Goal: Task Accomplishment & Management: Manage account settings

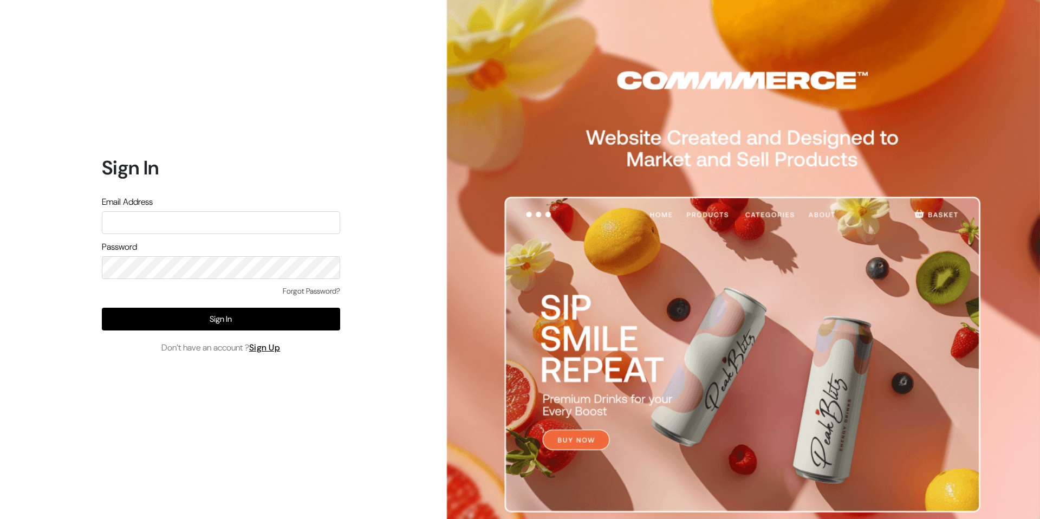
click at [74, 305] on div "Sign In Email Address Password Forgot Password? Sign In Don’t have an account ?…" at bounding box center [216, 259] width 433 height 519
click at [184, 217] on input "text" at bounding box center [221, 222] width 238 height 23
type input "[EMAIL_ADDRESS][DOMAIN_NAME]"
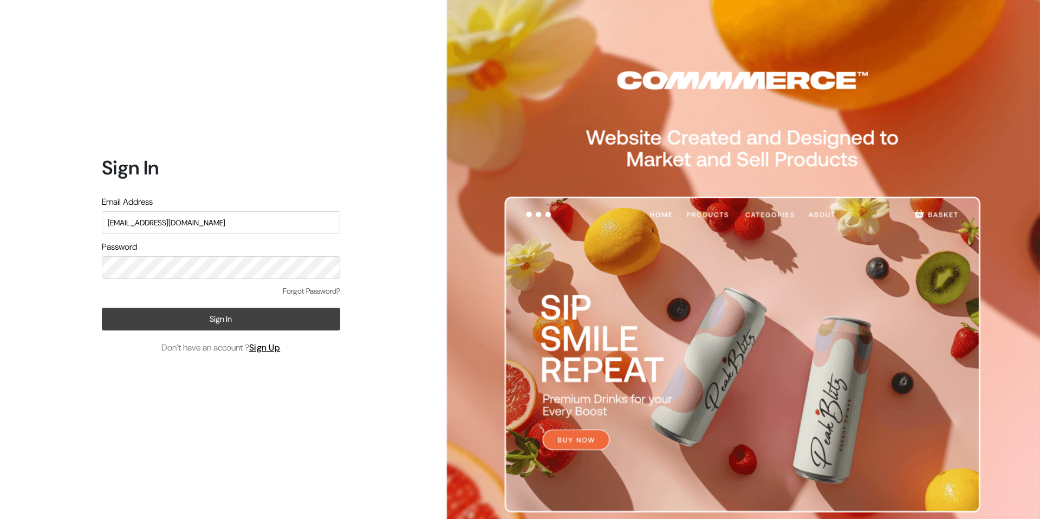
click at [196, 325] on button "Sign In" at bounding box center [221, 319] width 238 height 23
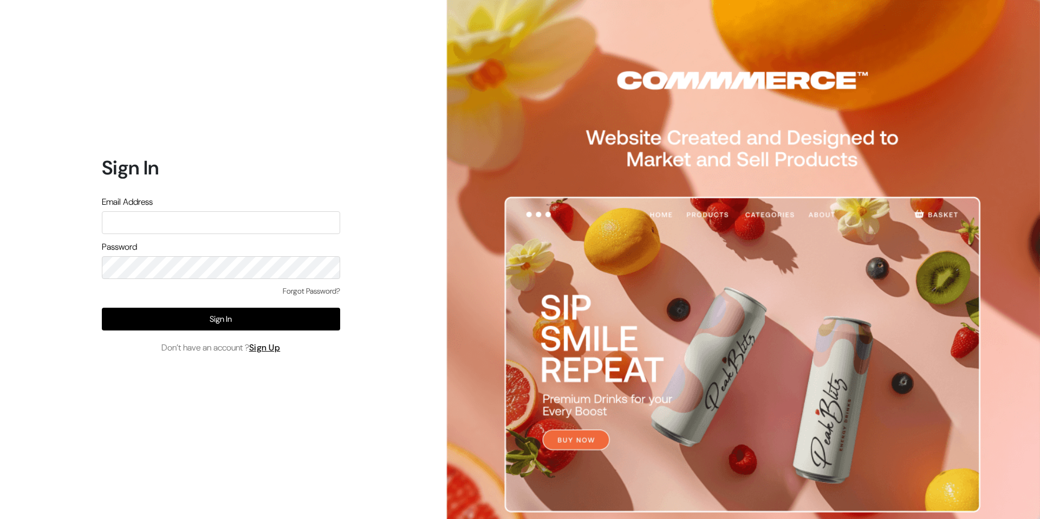
type input "[EMAIL_ADDRESS][DOMAIN_NAME]"
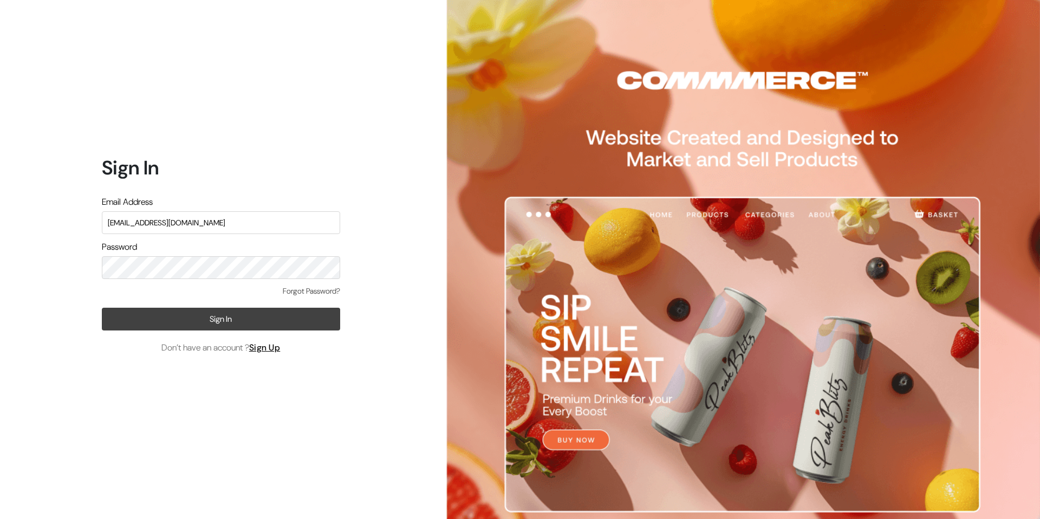
click at [201, 319] on button "Sign In" at bounding box center [221, 319] width 238 height 23
